Goal: Check status: Check status

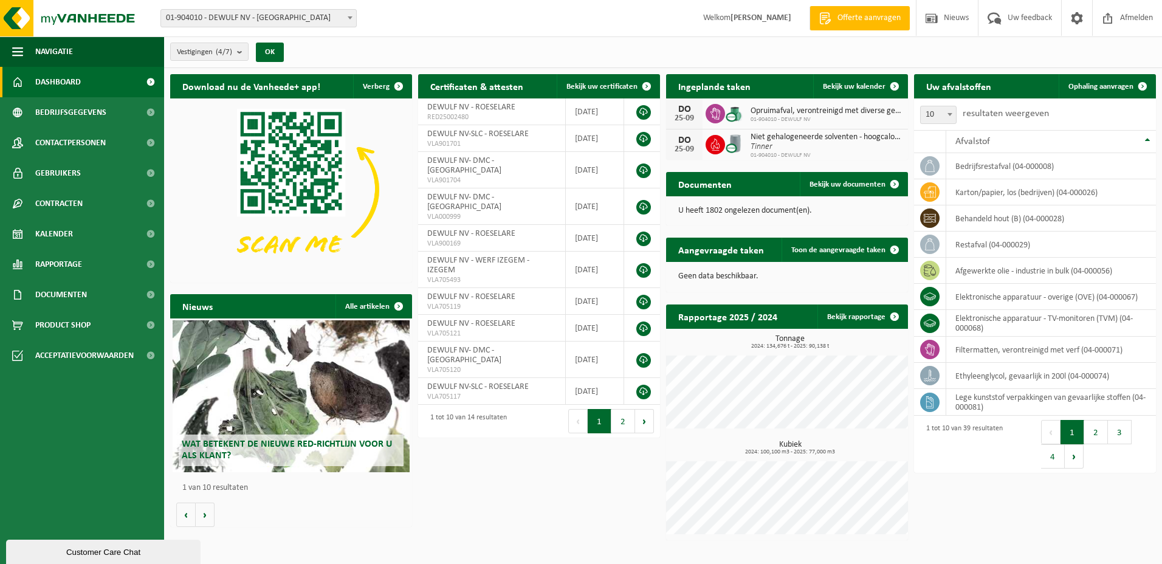
click at [785, 139] on span "Niet gehalogeneerde solventen - hoogcalorisch in 200lt-vat" at bounding box center [826, 138] width 151 height 10
click at [856, 147] on span "Tinner" at bounding box center [826, 147] width 151 height 10
drag, startPoint x: 856, startPoint y: 147, endPoint x: 850, endPoint y: 148, distance: 6.1
click at [850, 148] on span "Tinner" at bounding box center [826, 147] width 151 height 10
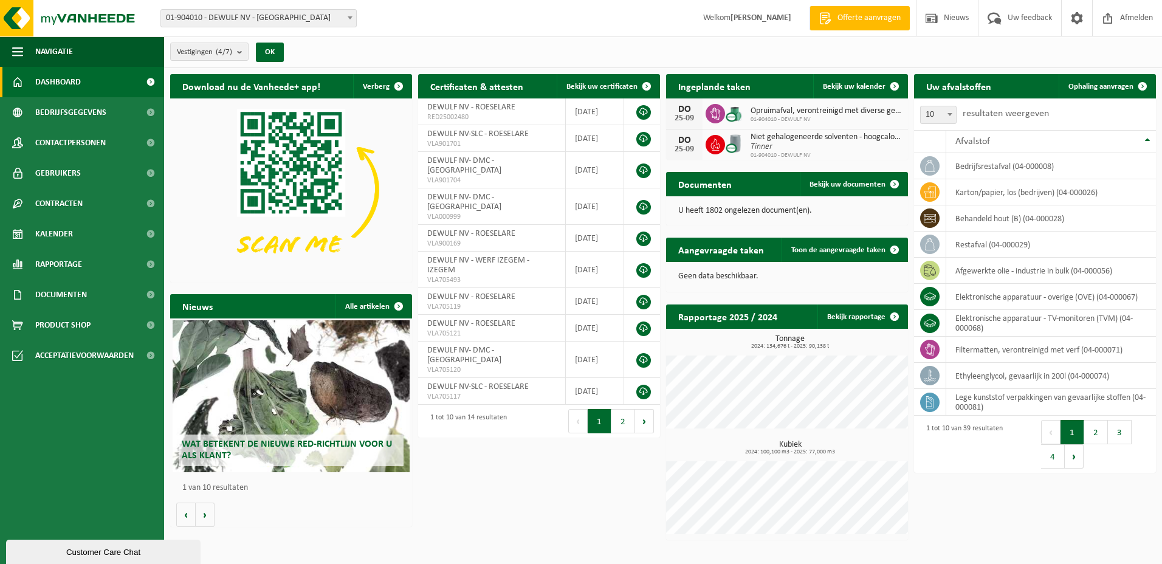
click at [682, 139] on div "DO" at bounding box center [684, 141] width 24 height 10
click at [877, 138] on span "Niet gehalogeneerde solventen - hoogcalorisch in 200lt-vat" at bounding box center [826, 138] width 151 height 10
drag, startPoint x: 877, startPoint y: 138, endPoint x: 793, endPoint y: 136, distance: 83.3
click at [793, 136] on span "Niet gehalogeneerde solventen - hoogcalorisch in 200lt-vat" at bounding box center [826, 138] width 151 height 10
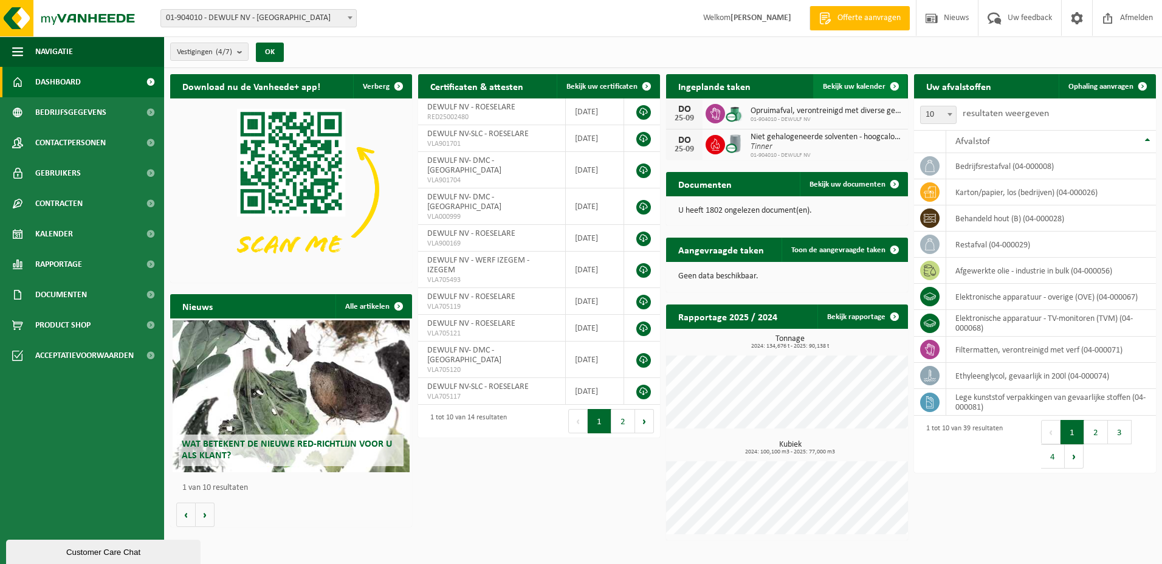
click at [835, 84] on span "Bekijk uw kalender" at bounding box center [854, 87] width 63 height 8
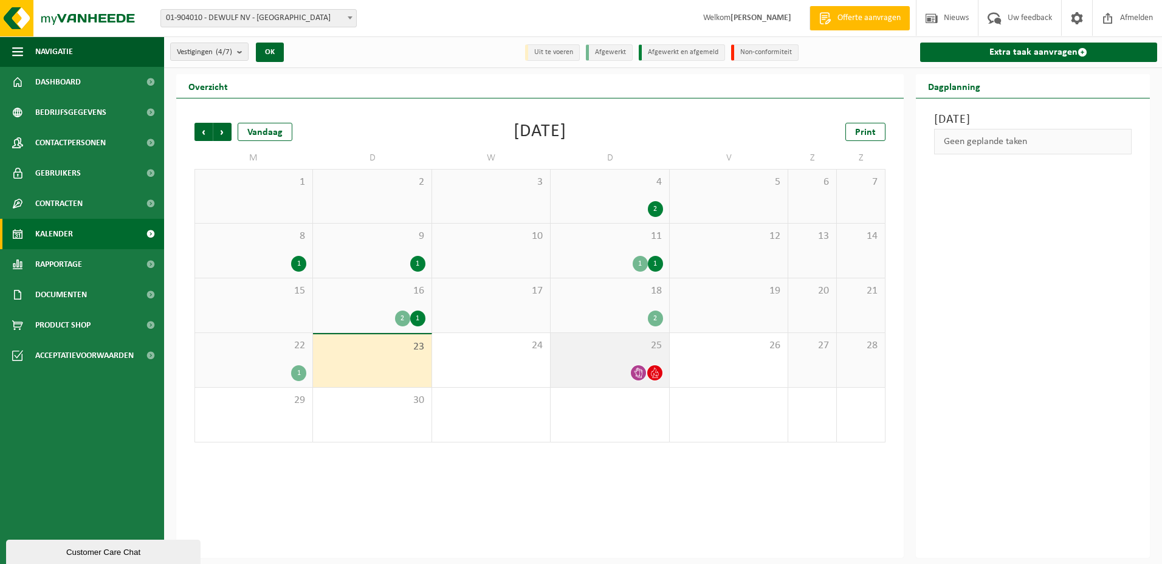
click at [631, 348] on span "25" at bounding box center [610, 345] width 106 height 13
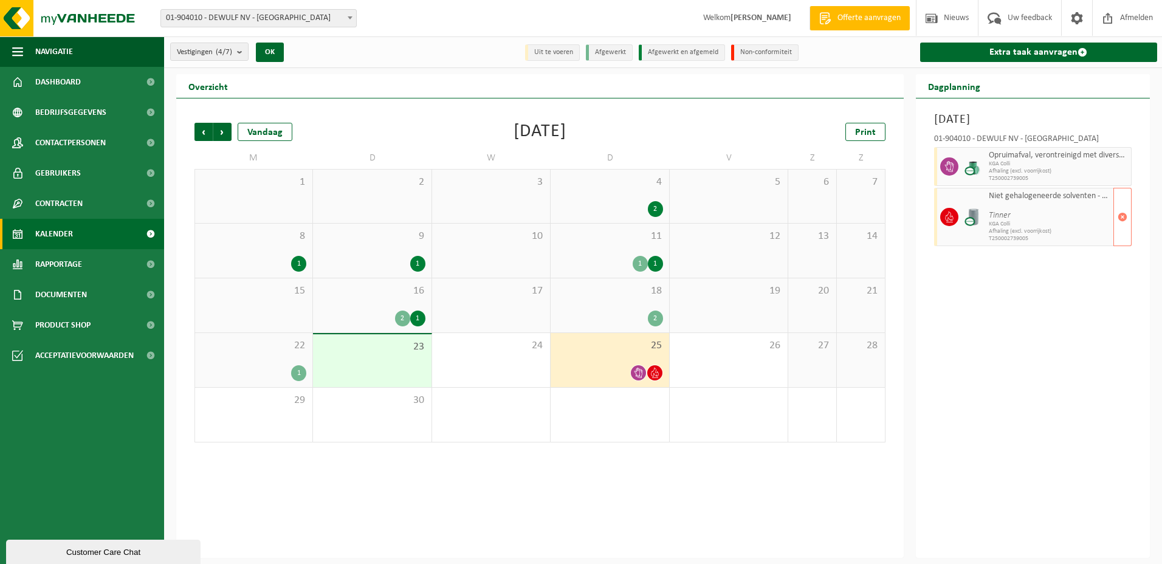
click at [1032, 195] on span "Niet gehalogeneerde solventen - hoogcalorisch in 200lt-vat" at bounding box center [1050, 197] width 122 height 10
click at [1028, 289] on div "Donderdag 25 september 2025 01-904010 - DEWULF NV - ROESELARE Opruimafval, vero…" at bounding box center [1033, 328] width 235 height 460
click at [46, 75] on span "Dashboard" at bounding box center [58, 82] width 46 height 30
